Goal: Information Seeking & Learning: Learn about a topic

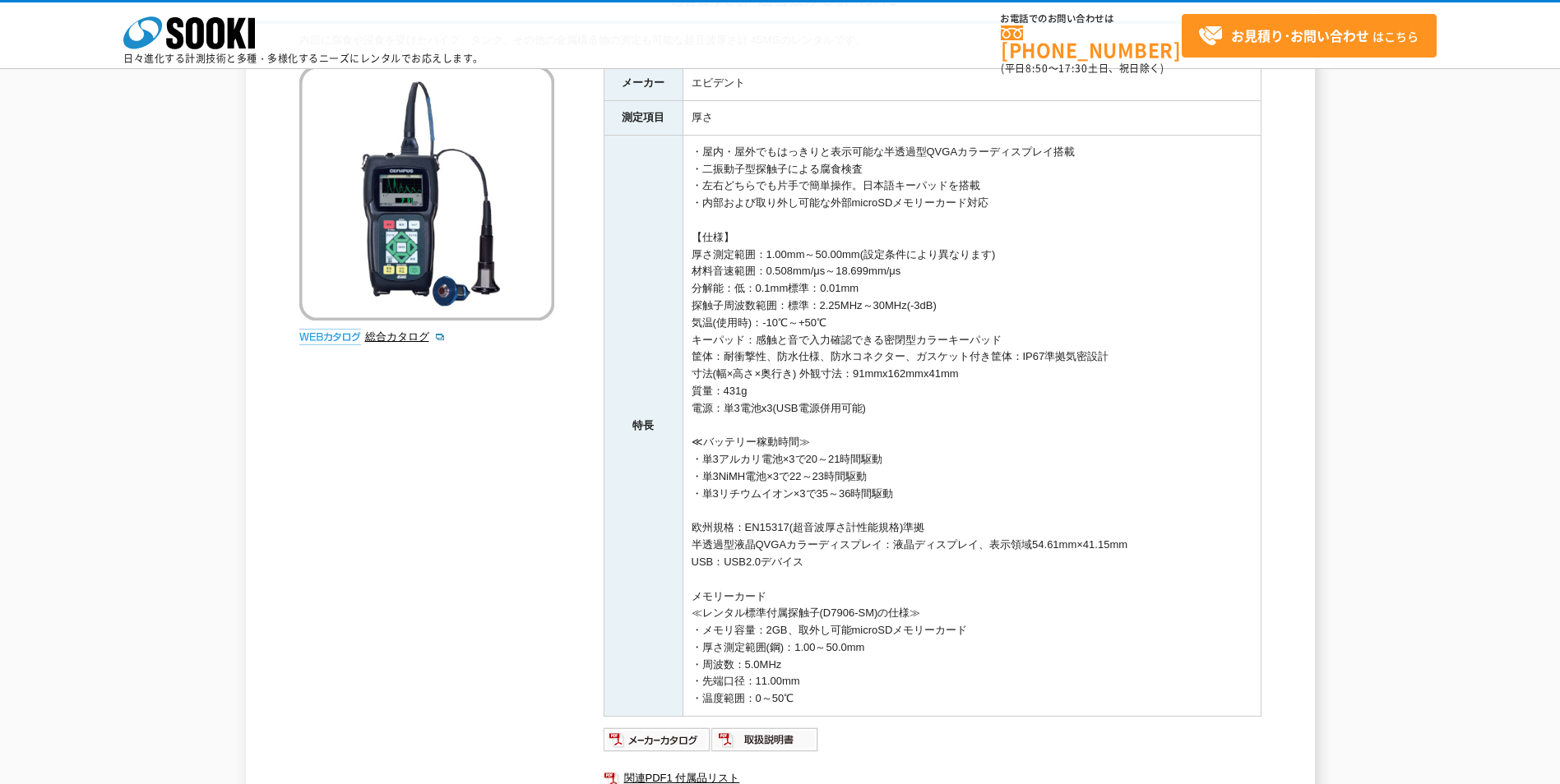
scroll to position [164, 0]
drag, startPoint x: 824, startPoint y: 612, endPoint x: 863, endPoint y: 617, distance: 39.3
click at [863, 617] on td "・屋内・屋外でもはっきりと表示可能な半透過型QVGAカラーディスプレイ搭載 ・二振動子型探触子による腐食検査 ・左右どちらでも片手で簡単操作。日本語キーパッド…" at bounding box center [972, 424] width 578 height 581
drag, startPoint x: 863, startPoint y: 617, endPoint x: 817, endPoint y: 620, distance: 46.1
click at [817, 620] on td "・屋内・屋外でもはっきりと表示可能な半透過型QVGAカラーディスプレイ搭載 ・二振動子型探触子による腐食検査 ・左右どちらでも片手で簡単操作。日本語キーパッド…" at bounding box center [972, 424] width 578 height 581
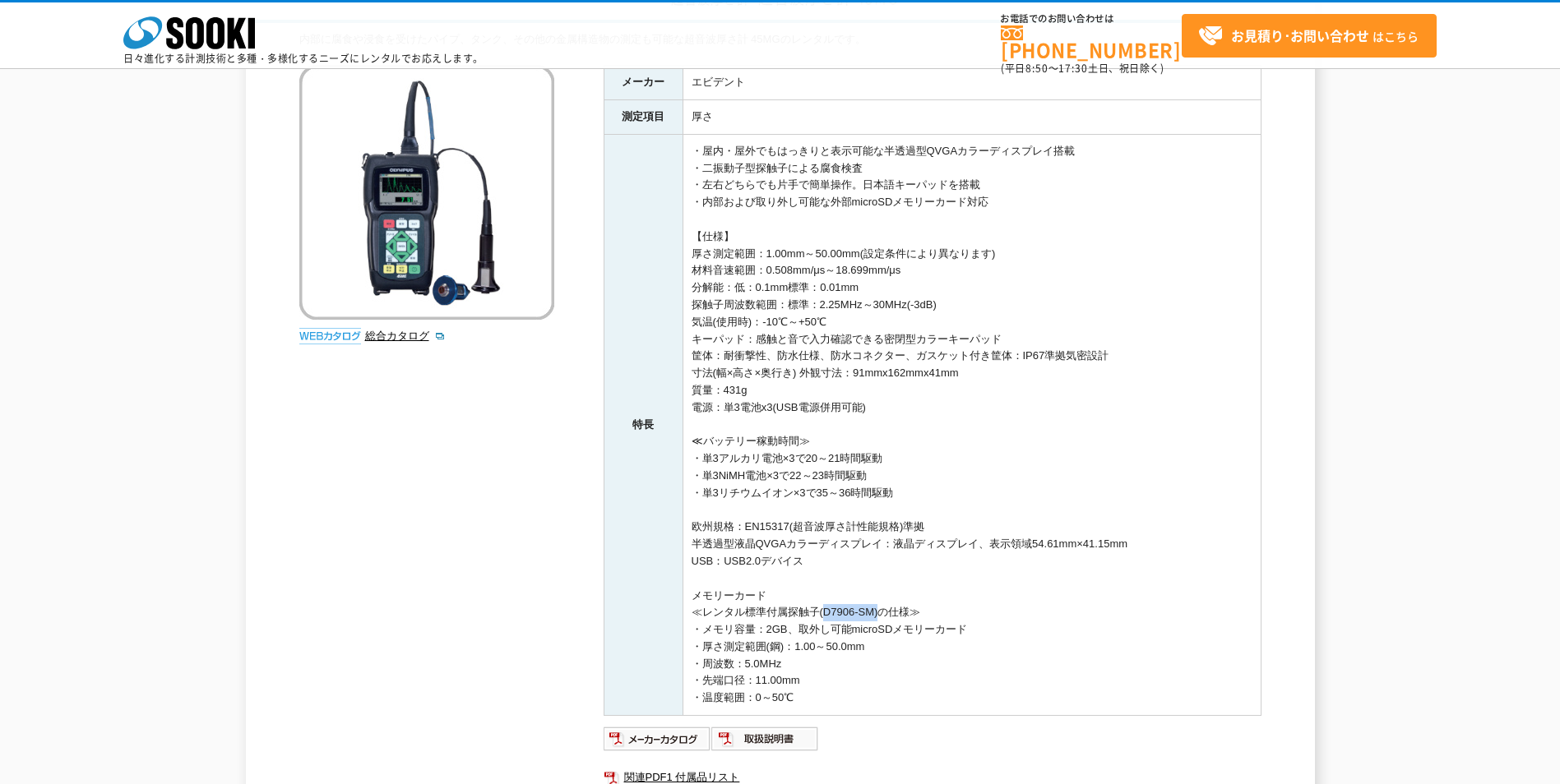
drag, startPoint x: 817, startPoint y: 609, endPoint x: 877, endPoint y: 612, distance: 60.1
click at [877, 612] on td "・屋内・屋外でもはっきりと表示可能な半透過型QVGAカラーディスプレイ搭載 ・二振動子型探触子による腐食検査 ・左右どちらでも片手で簡単操作。日本語キーパッド…" at bounding box center [972, 424] width 578 height 581
drag, startPoint x: 877, startPoint y: 612, endPoint x: 826, endPoint y: 621, distance: 51.8
click at [826, 622] on td "・屋内・屋外でもはっきりと表示可能な半透過型QVGAカラーディスプレイ搭載 ・二振動子型探触子による腐食検査 ・左右どちらでも片手で簡単操作。日本語キーパッド…" at bounding box center [972, 424] width 578 height 581
drag, startPoint x: 822, startPoint y: 609, endPoint x: 885, endPoint y: 611, distance: 63.0
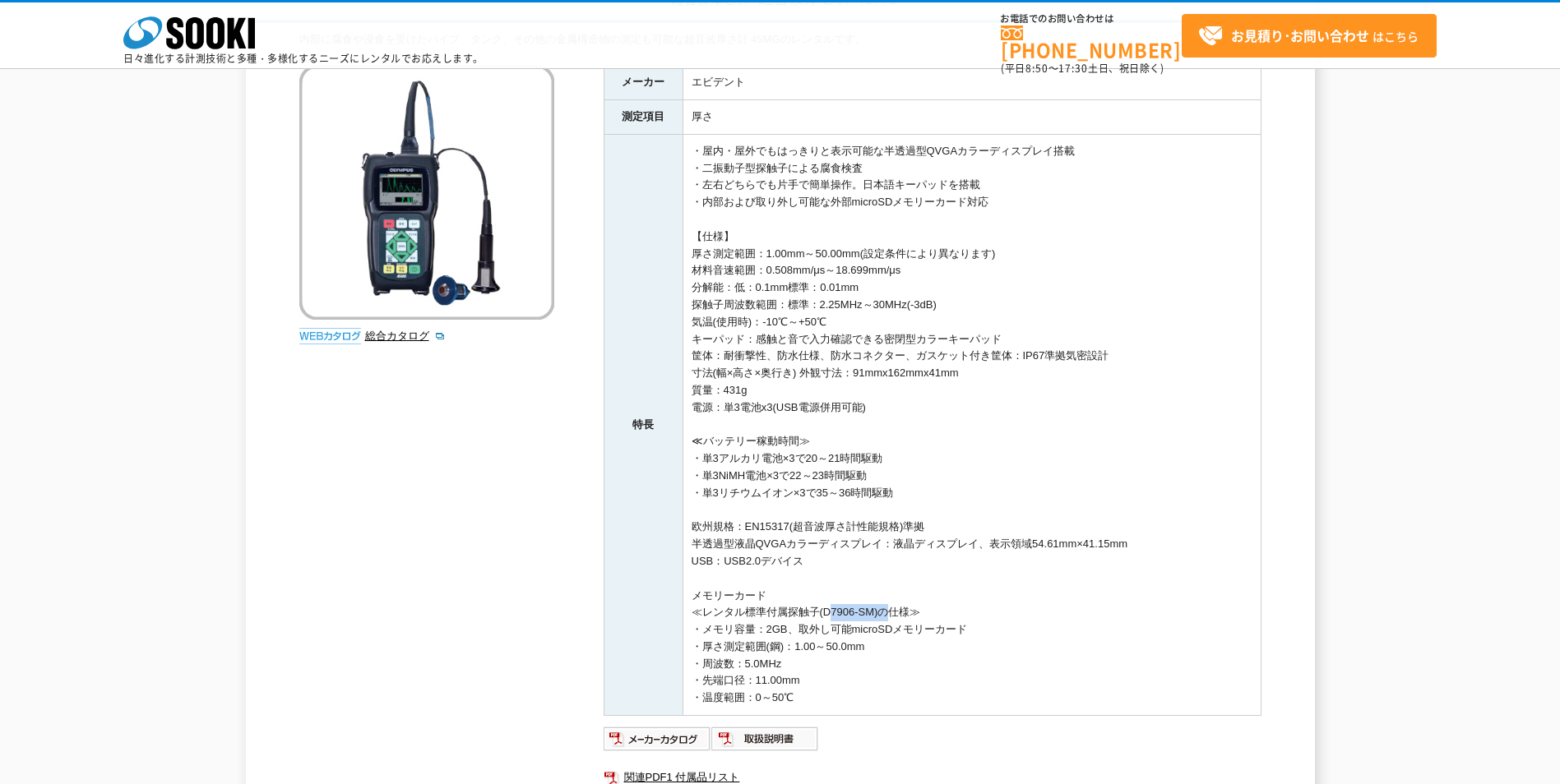
click at [885, 611] on td "・屋内・屋外でもはっきりと表示可能な半透過型QVGAカラーディスプレイ搭載 ・二振動子型探触子による腐食検査 ・左右どちらでも片手で簡単操作。日本語キーパッド…" at bounding box center [972, 424] width 578 height 581
drag, startPoint x: 885, startPoint y: 611, endPoint x: 846, endPoint y: 602, distance: 40.0
click at [846, 602] on td "・屋内・屋外でもはっきりと表示可能な半透過型QVGAカラーディスプレイ搭載 ・二振動子型探触子による腐食検査 ・左右どちらでも片手で簡単操作。日本語キーパッド…" at bounding box center [972, 424] width 578 height 581
drag, startPoint x: 823, startPoint y: 610, endPoint x: 875, endPoint y: 610, distance: 52.0
click at [875, 610] on td "・屋内・屋外でもはっきりと表示可能な半透過型QVGAカラーディスプレイ搭載 ・二振動子型探触子による腐食検査 ・左右どちらでも片手で簡単操作。日本語キーパッド…" at bounding box center [972, 424] width 578 height 581
